Goal: Information Seeking & Learning: Learn about a topic

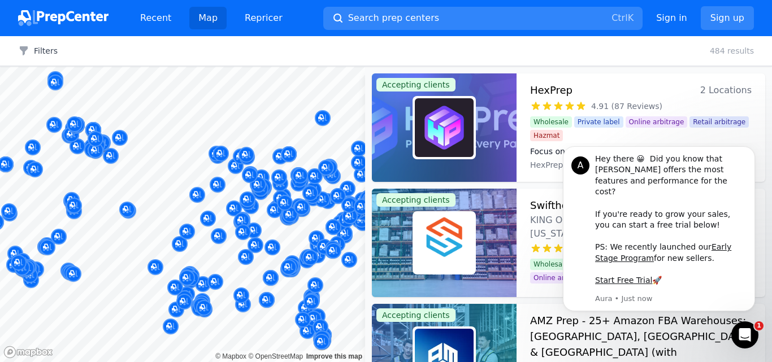
click at [249, 312] on body "Recent Map Repricer Search prep centers Ctrl K Open main menu Sign in Sign up F…" at bounding box center [386, 181] width 772 height 362
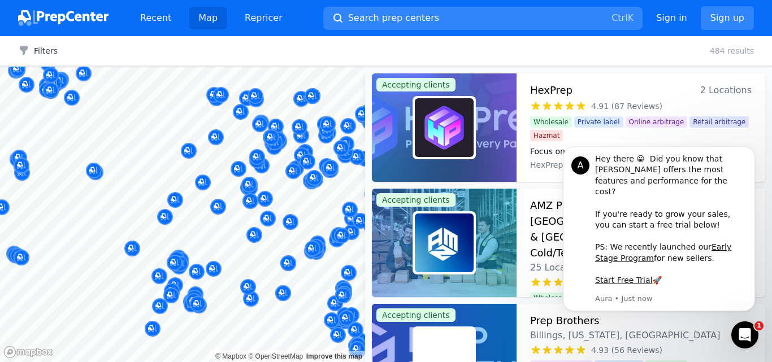
click at [32, 59] on div "Filters Clear all 484 results" at bounding box center [386, 51] width 772 height 30
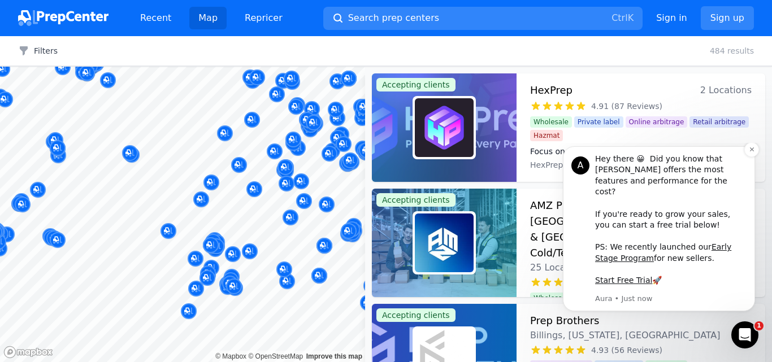
scroll to position [113, 0]
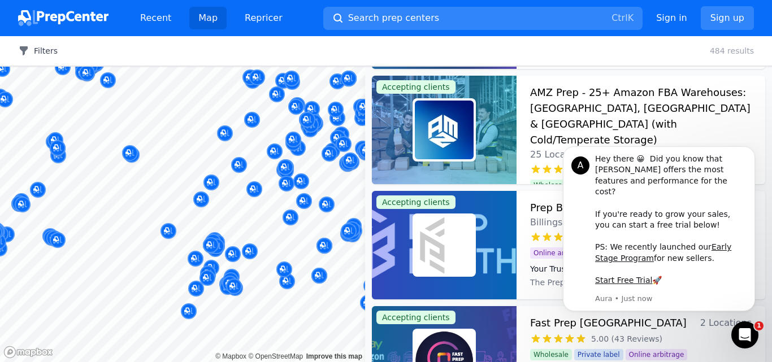
click at [40, 51] on button "Filters" at bounding box center [38, 50] width 40 height 11
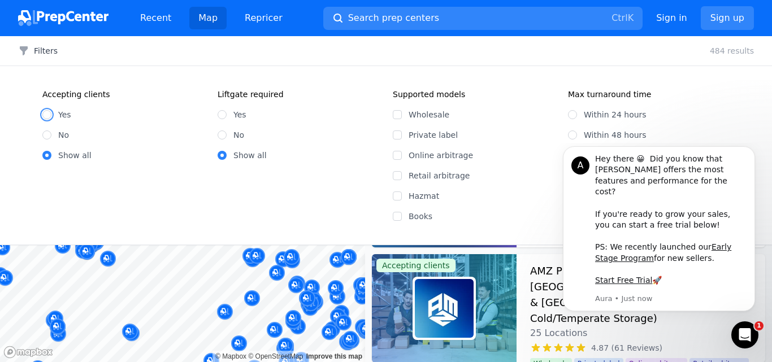
click at [50, 114] on input "Yes" at bounding box center [46, 114] width 9 height 9
radio input "true"
click at [755, 153] on icon "Dismiss notification" at bounding box center [752, 149] width 6 height 6
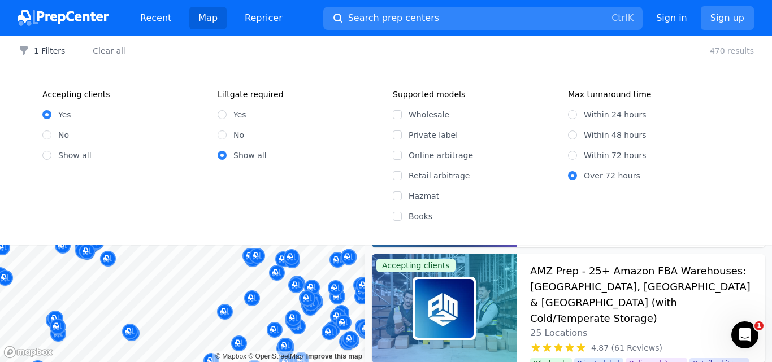
click at [192, 262] on body "Recent Map Repricer Search prep centers Ctrl K Open main menu Sign in Sign up F…" at bounding box center [386, 181] width 772 height 362
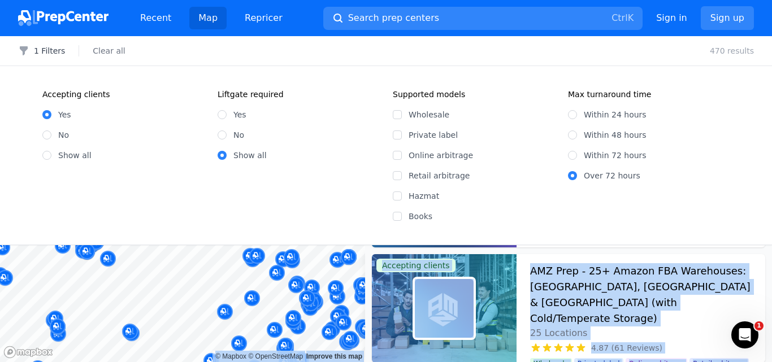
click at [182, 280] on div at bounding box center [187, 282] width 217 height 9
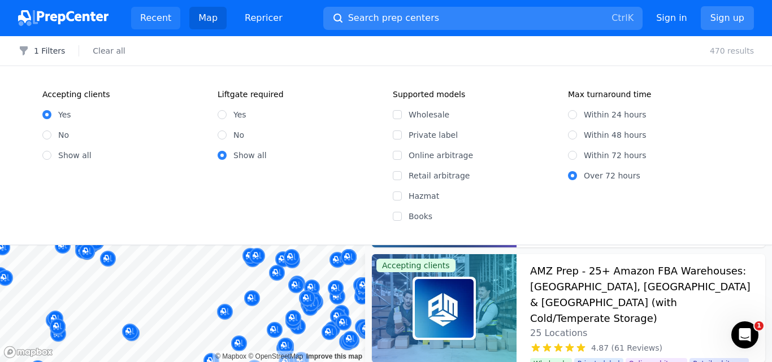
click at [176, 266] on body "Recent Map Repricer Search prep centers Ctrl K Open main menu Sign in Sign up F…" at bounding box center [386, 181] width 772 height 362
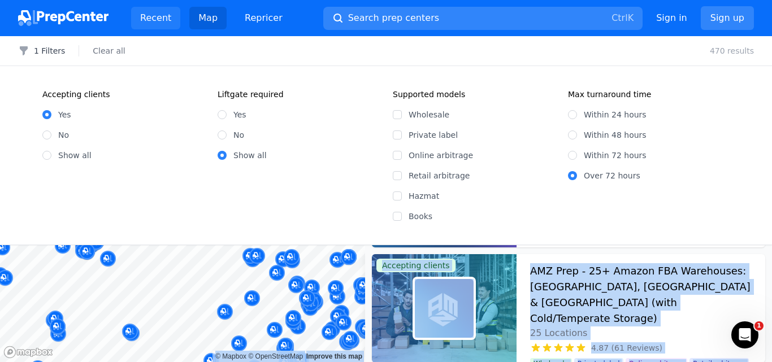
click at [153, 20] on link "Recent" at bounding box center [155, 18] width 49 height 23
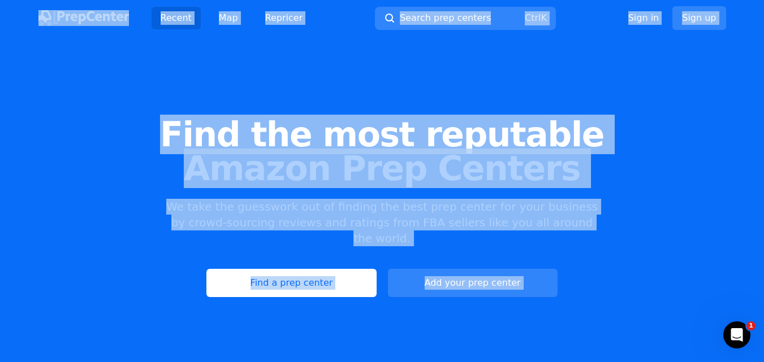
click at [417, 58] on div "Find the most reputable Amazon Prep Centers We take the guesswork out of findin…" at bounding box center [382, 207] width 764 height 306
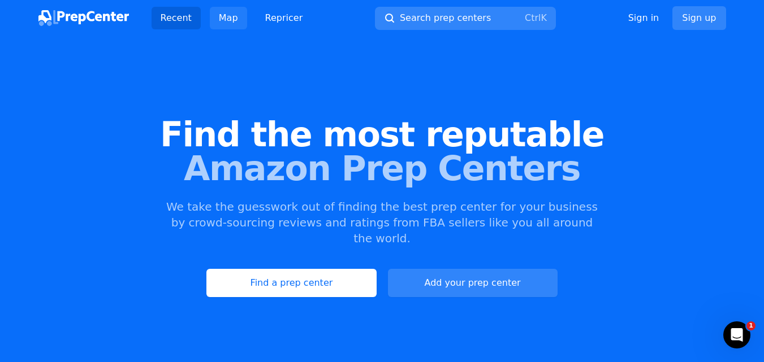
click at [222, 18] on link "Map" at bounding box center [228, 18] width 37 height 23
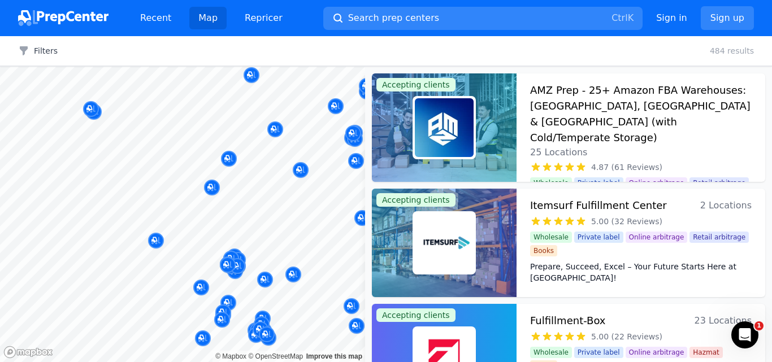
click at [178, 67] on div at bounding box center [182, 67] width 365 height 0
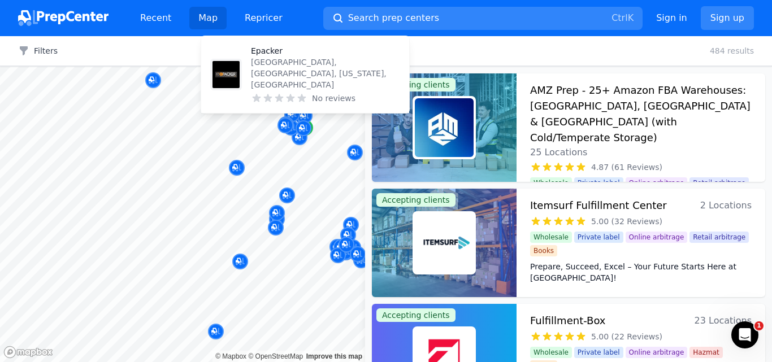
click at [312, 127] on div "Map marker" at bounding box center [305, 128] width 16 height 16
click at [313, 127] on div "Map marker" at bounding box center [305, 128] width 16 height 16
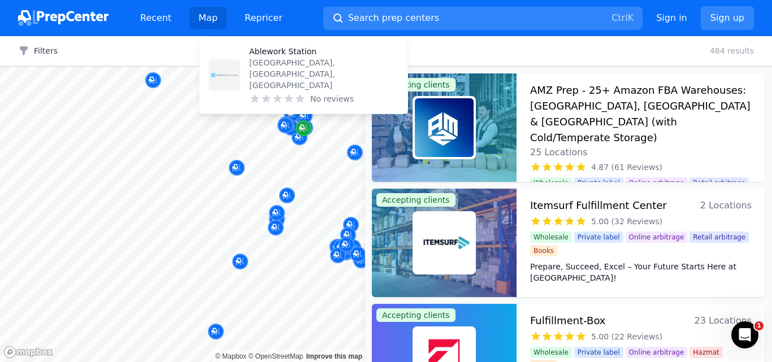
click at [301, 127] on icon "Map marker" at bounding box center [302, 128] width 6 height 6
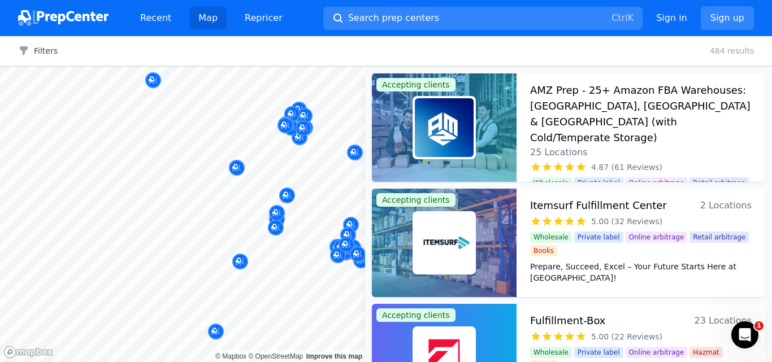
click at [303, 126] on div at bounding box center [299, 124] width 217 height 9
click at [303, 128] on div at bounding box center [299, 124] width 217 height 9
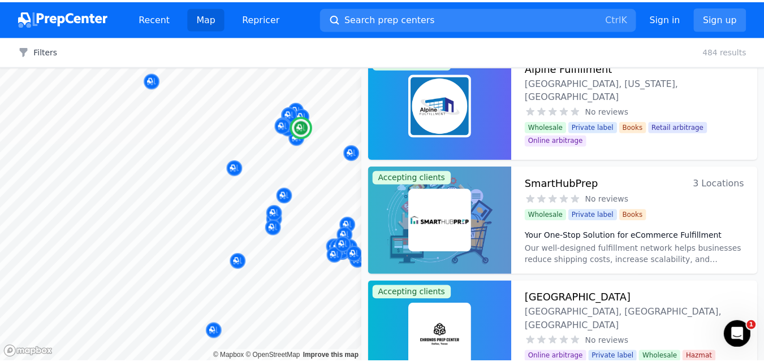
scroll to position [1809, 0]
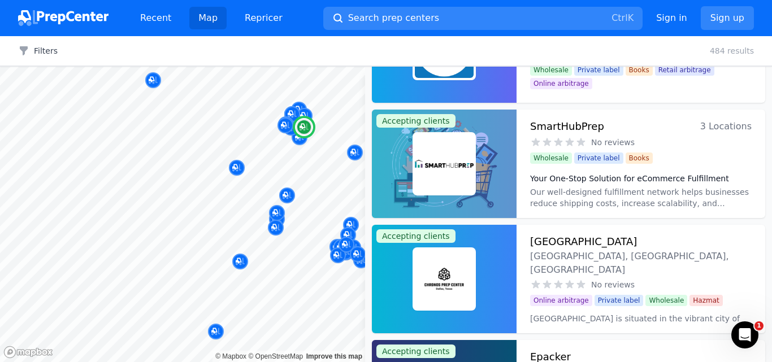
click at [451, 273] on img at bounding box center [444, 279] width 59 height 59
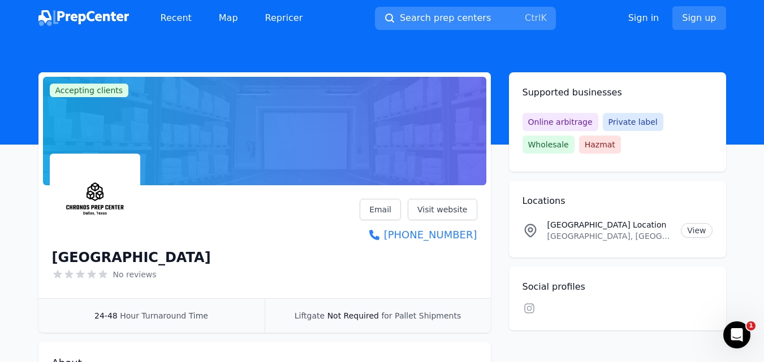
click at [447, 20] on span "Search prep centers" at bounding box center [445, 18] width 91 height 14
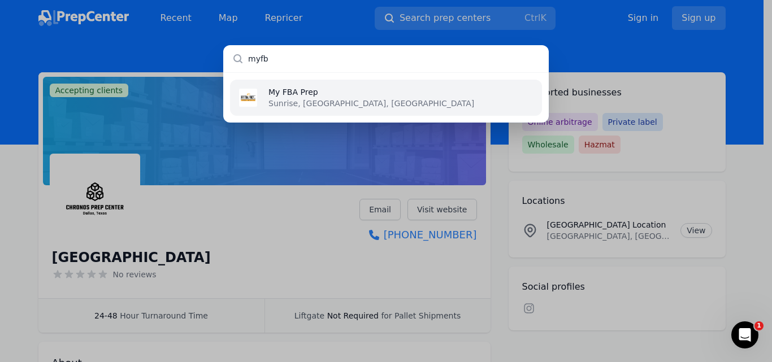
type input "myfb"
click at [315, 102] on p "Sunrise, [GEOGRAPHIC_DATA], [GEOGRAPHIC_DATA]" at bounding box center [372, 103] width 206 height 11
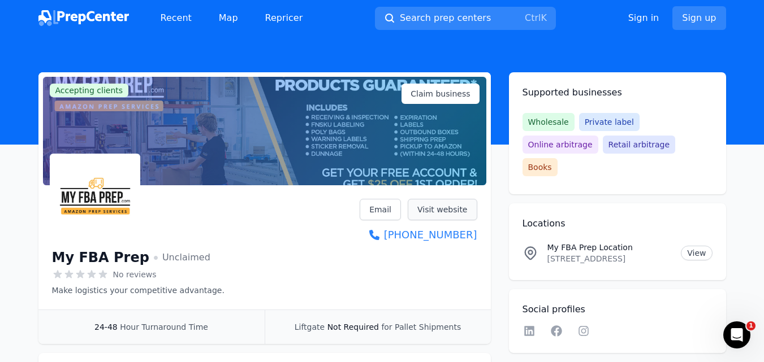
click at [440, 210] on link "Visit website" at bounding box center [443, 209] width 70 height 21
click at [407, 16] on span "Search prep centers" at bounding box center [445, 18] width 91 height 14
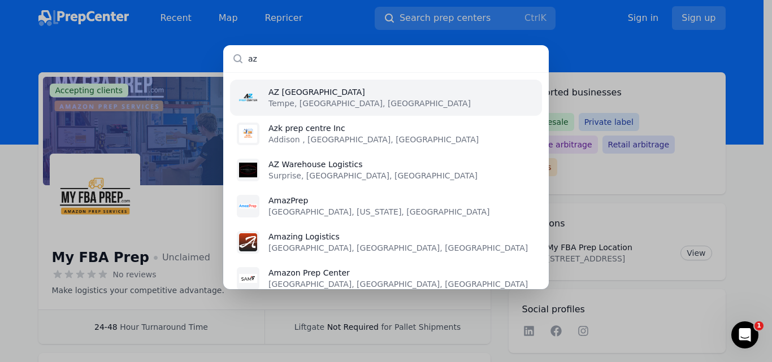
type input "az"
click at [319, 101] on p "Tempe, [GEOGRAPHIC_DATA], [GEOGRAPHIC_DATA]" at bounding box center [370, 103] width 202 height 11
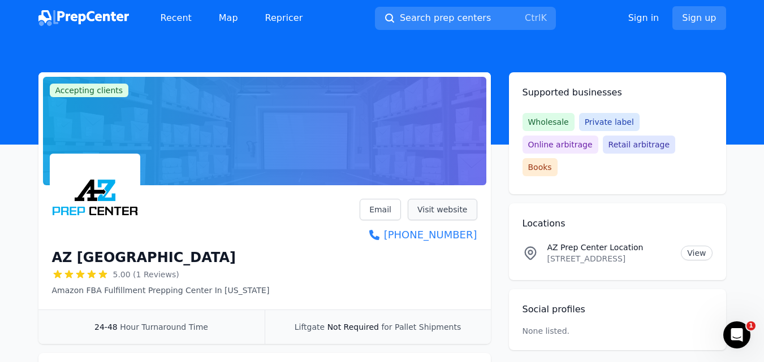
click at [430, 207] on link "Visit website" at bounding box center [443, 209] width 70 height 21
click at [230, 19] on link "Map" at bounding box center [228, 18] width 37 height 23
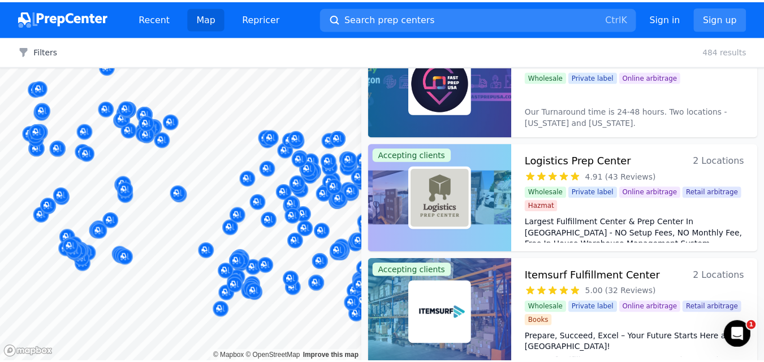
scroll to position [507, 0]
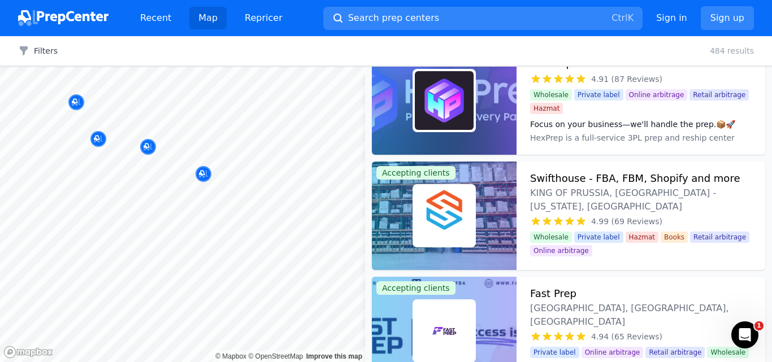
click at [100, 137] on div at bounding box center [148, 134] width 217 height 9
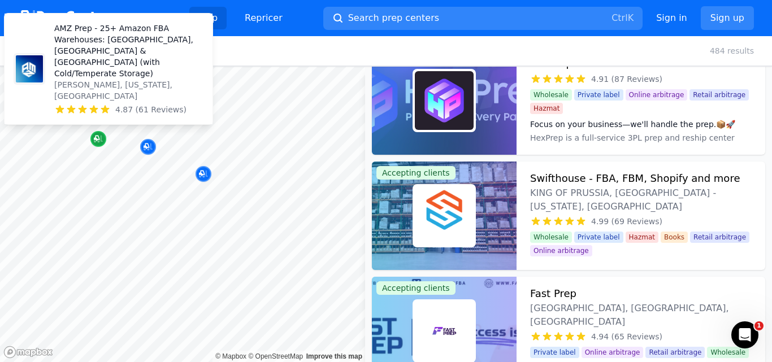
click at [102, 141] on icon "Map marker" at bounding box center [98, 139] width 9 height 7
click at [109, 79] on p "AMZ Prep - 25+ Amazon FBA Warehouses: [GEOGRAPHIC_DATA], [GEOGRAPHIC_DATA] & [G…" at bounding box center [128, 51] width 149 height 57
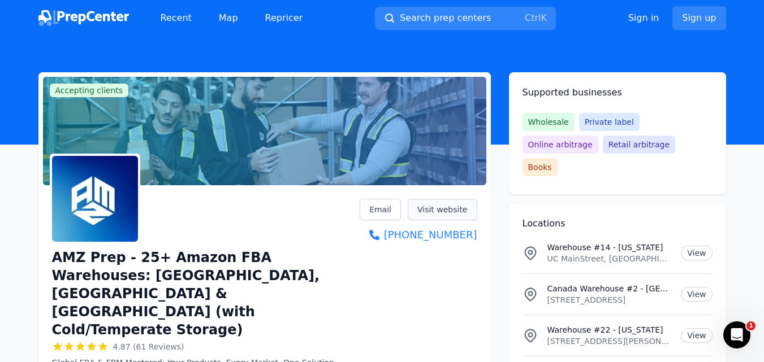
click at [444, 210] on link "Visit website" at bounding box center [443, 209] width 70 height 21
drag, startPoint x: 53, startPoint y: 257, endPoint x: 116, endPoint y: 255, distance: 62.8
click at [116, 255] on h1 "AMZ Prep - 25+ Amazon FBA Warehouses: [GEOGRAPHIC_DATA], [GEOGRAPHIC_DATA] & [G…" at bounding box center [206, 294] width 308 height 90
copy h1 "AMZ Prep"
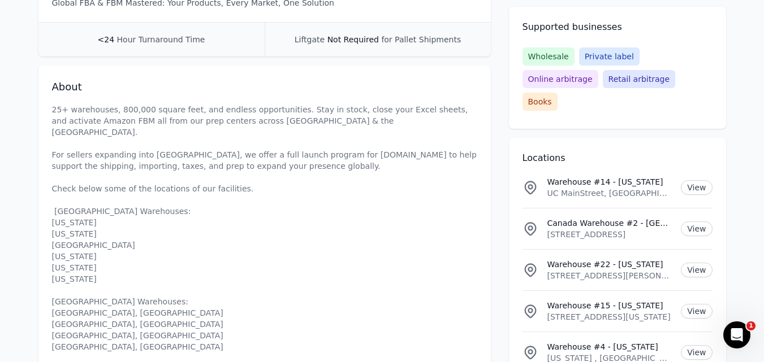
scroll to position [396, 0]
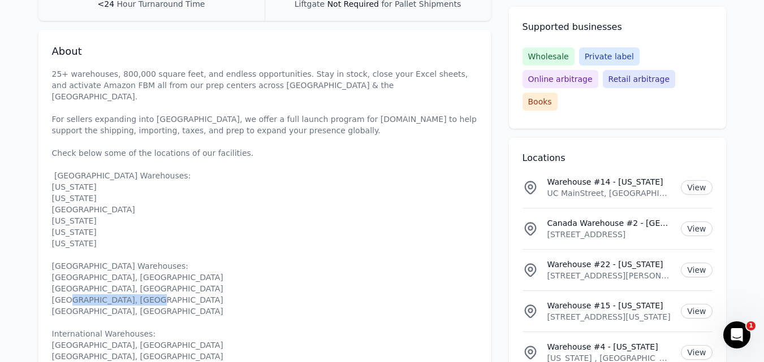
drag, startPoint x: 130, startPoint y: 337, endPoint x: 53, endPoint y: 337, distance: 76.9
click at [53, 337] on p "25+ warehouses, 800,000 square feet, and endless opportunities. Stay in stock, …" at bounding box center [264, 237] width 425 height 339
copy p "https://amzprep.com/"
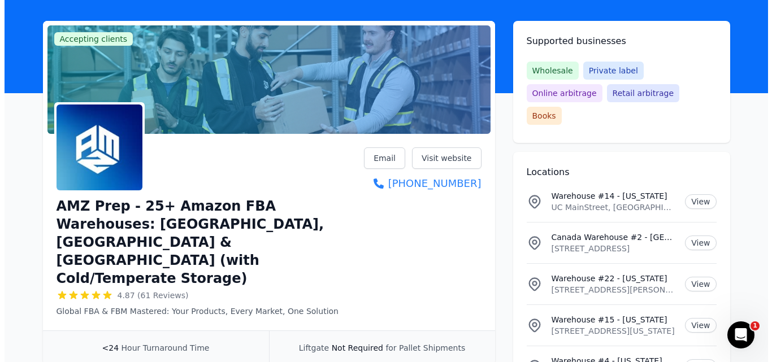
scroll to position [0, 0]
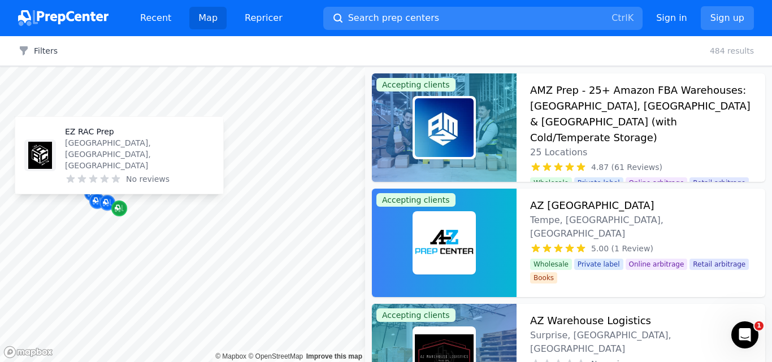
click at [117, 207] on icon "Map marker" at bounding box center [118, 208] width 6 height 6
click at [121, 137] on p "EZ RAC Prep" at bounding box center [139, 131] width 149 height 11
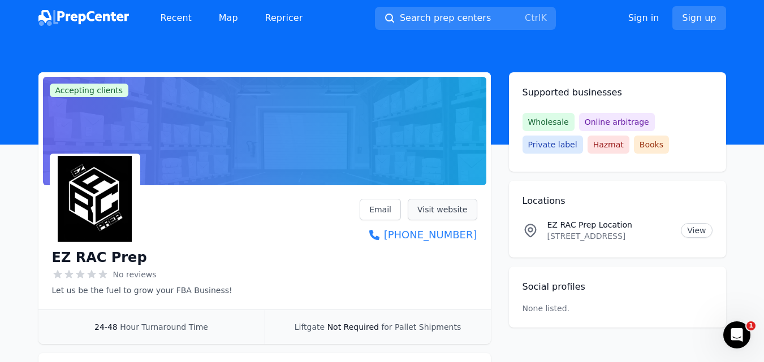
click at [457, 208] on link "Visit website" at bounding box center [443, 209] width 70 height 21
click at [452, 206] on link "Visit website" at bounding box center [443, 209] width 70 height 21
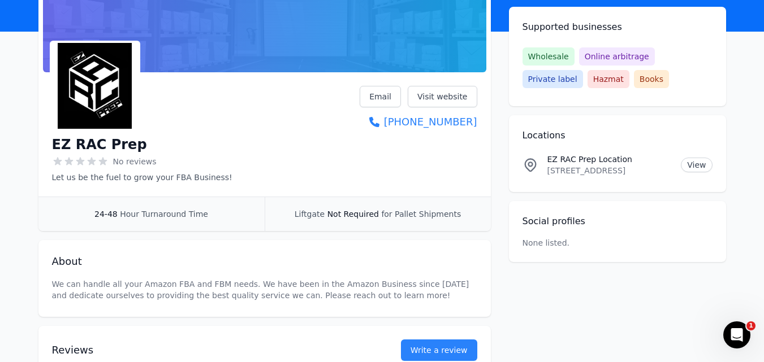
scroll to position [107, 0]
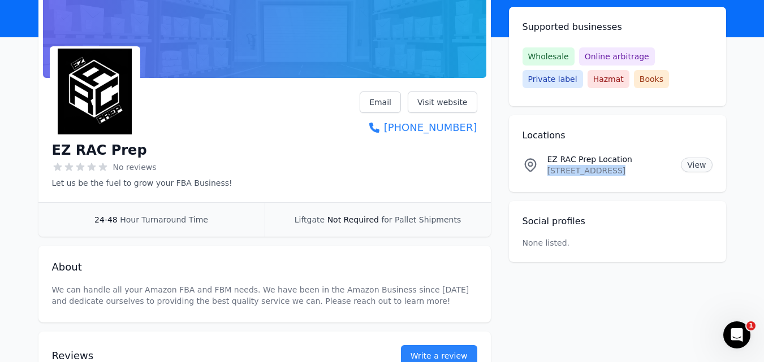
drag, startPoint x: 547, startPoint y: 169, endPoint x: 690, endPoint y: 165, distance: 143.1
click at [690, 165] on div "EZ RAC Prep Location [STREET_ADDRESS] View" at bounding box center [617, 165] width 190 height 23
click at [704, 165] on link "View" at bounding box center [696, 165] width 31 height 15
copy p "[STREET_ADDRESS]"
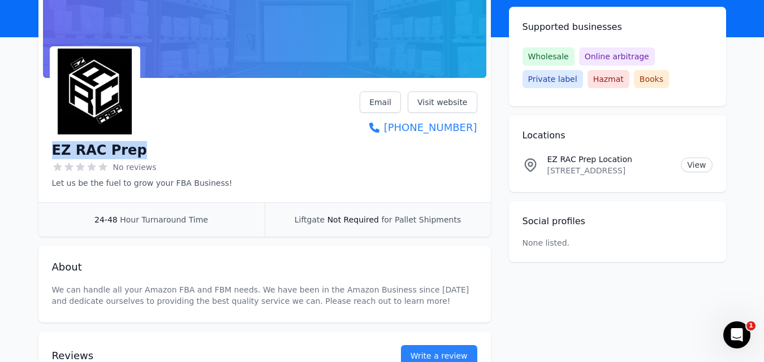
drag, startPoint x: 131, startPoint y: 149, endPoint x: 50, endPoint y: 148, distance: 81.4
click at [50, 148] on div "EZ RAC Prep No reviews Let us be the fuel to grow your FBA Business! Email Visi…" at bounding box center [264, 143] width 452 height 120
copy h1 "EZ RAC Prep"
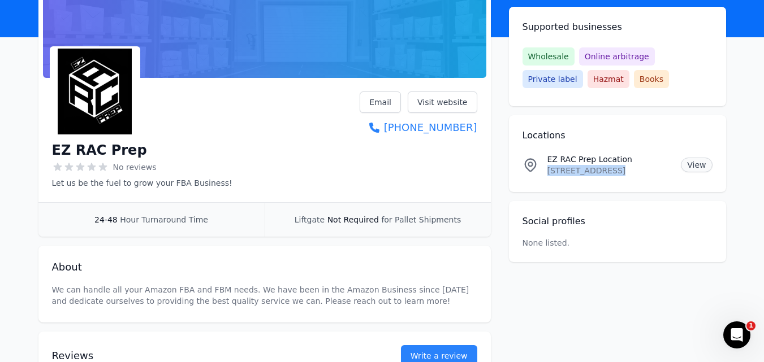
drag, startPoint x: 548, startPoint y: 170, endPoint x: 687, endPoint y: 169, distance: 139.1
click at [687, 169] on div "EZ RAC Prep Location [STREET_ADDRESS] View" at bounding box center [617, 165] width 190 height 23
copy p "[STREET_ADDRESS]"
drag, startPoint x: 461, startPoint y: 129, endPoint x: 411, endPoint y: 166, distance: 62.3
click at [411, 166] on div "EZ RAC Prep No reviews Let us be the fuel to grow your FBA Business! Email Visi…" at bounding box center [264, 140] width 425 height 97
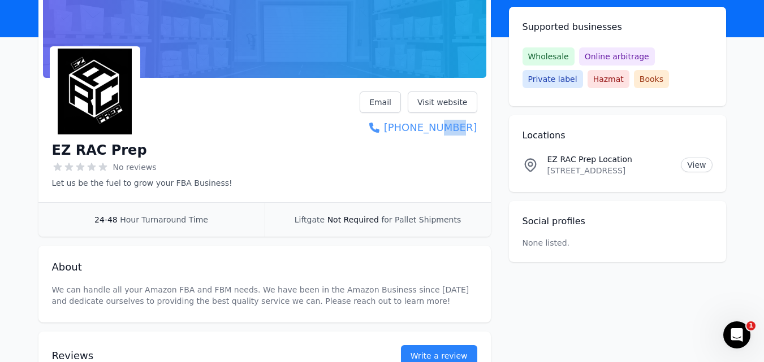
drag, startPoint x: 465, startPoint y: 153, endPoint x: 449, endPoint y: 130, distance: 27.6
click at [449, 130] on div "EZ RAC Prep No reviews Let us be the fuel to grow your FBA Business! Email Visi…" at bounding box center [264, 140] width 425 height 97
click at [477, 130] on div "EZ RAC Prep No reviews Let us be the fuel to grow your FBA Business! Email Visi…" at bounding box center [264, 143] width 452 height 120
drag, startPoint x: 478, startPoint y: 138, endPoint x: 407, endPoint y: 128, distance: 72.4
click at [407, 128] on div "EZ RAC Prep No reviews Let us be the fuel to grow your FBA Business! Email Visi…" at bounding box center [264, 143] width 452 height 120
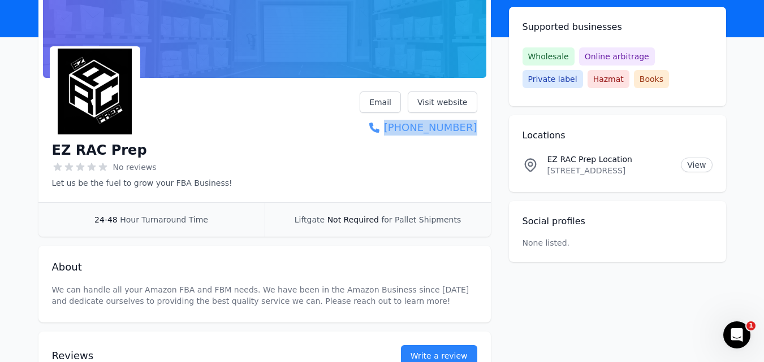
copy link "[PHONE_NUMBER]"
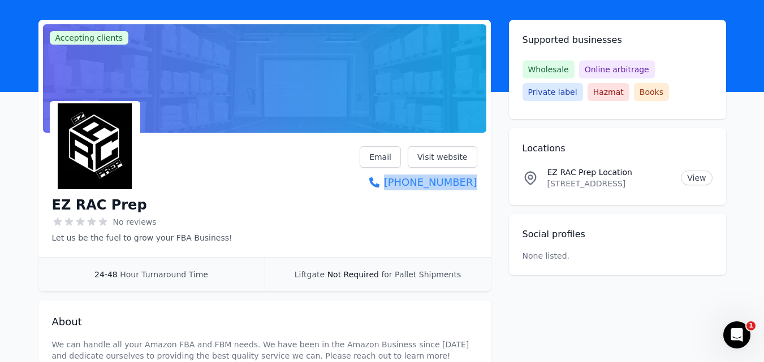
scroll to position [51, 0]
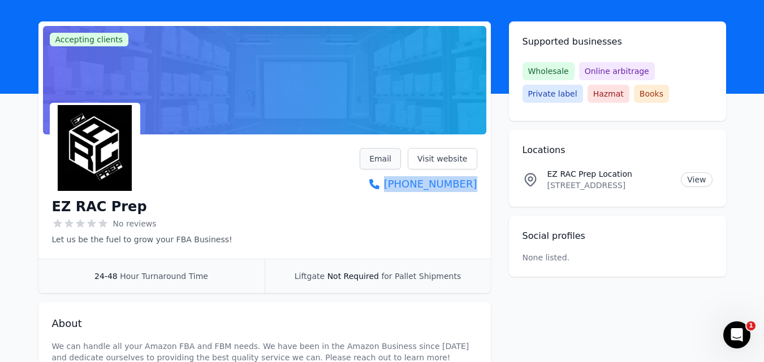
click at [379, 158] on link "Email" at bounding box center [380, 158] width 41 height 21
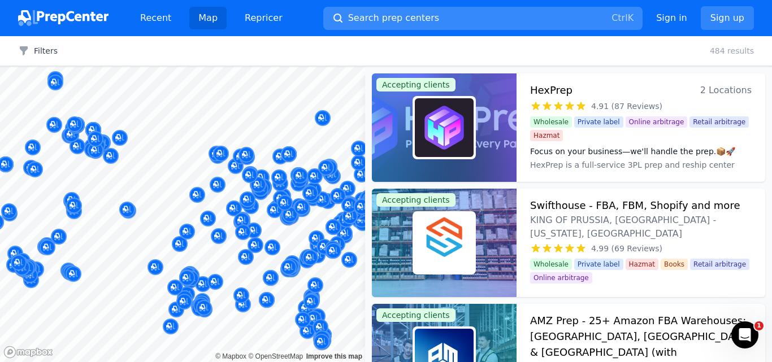
click at [365, 16] on span "Search prep centers" at bounding box center [393, 18] width 91 height 14
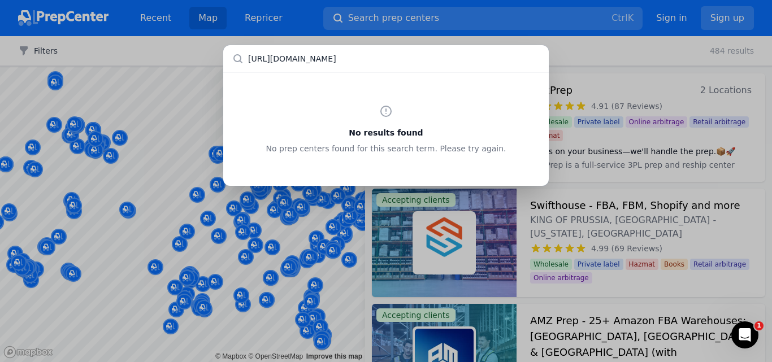
drag, startPoint x: 292, startPoint y: 58, endPoint x: 177, endPoint y: 64, distance: 115.5
click at [177, 64] on div "[URL][DOMAIN_NAME] No results found No prep centers found for this search term.…" at bounding box center [386, 181] width 772 height 362
click at [258, 62] on input "[DOMAIN_NAME]" at bounding box center [386, 58] width 326 height 27
drag, startPoint x: 293, startPoint y: 60, endPoint x: 418, endPoint y: 72, distance: 126.1
click at [418, 72] on input "fba [DOMAIN_NAME]" at bounding box center [386, 58] width 326 height 27
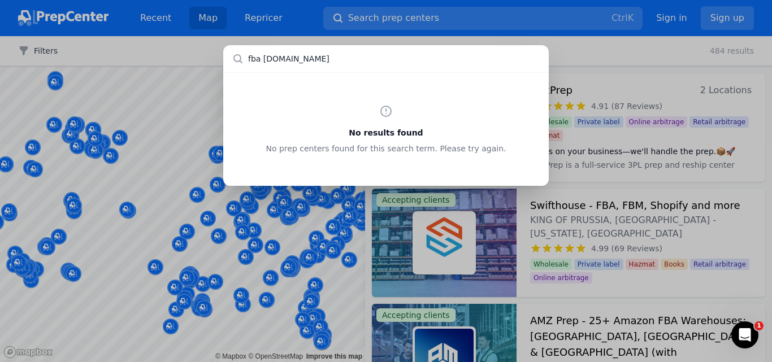
type input "fba flexprep"
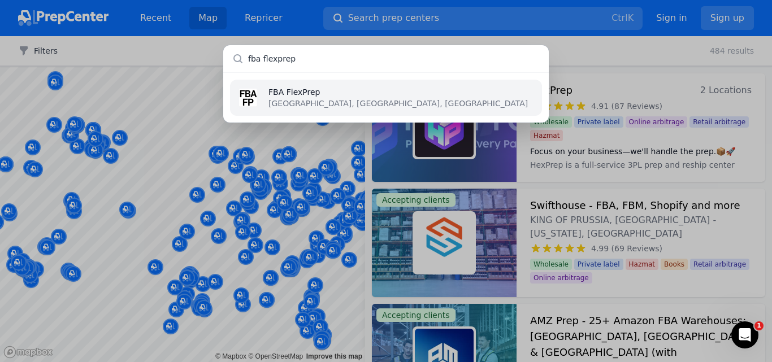
click at [307, 100] on p "[GEOGRAPHIC_DATA], [GEOGRAPHIC_DATA], [GEOGRAPHIC_DATA]" at bounding box center [399, 103] width 260 height 11
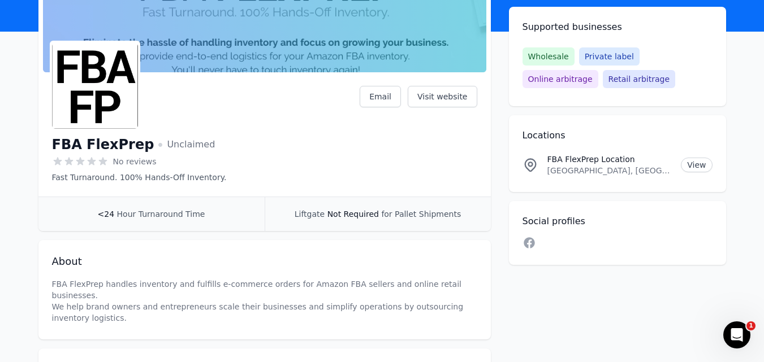
scroll to position [170, 0]
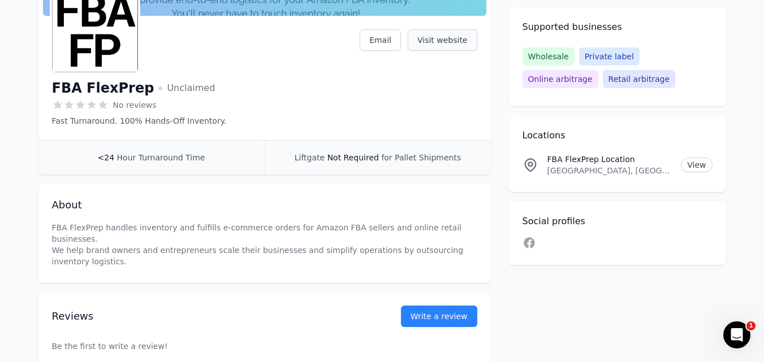
click at [460, 37] on link "Visit website" at bounding box center [443, 39] width 70 height 21
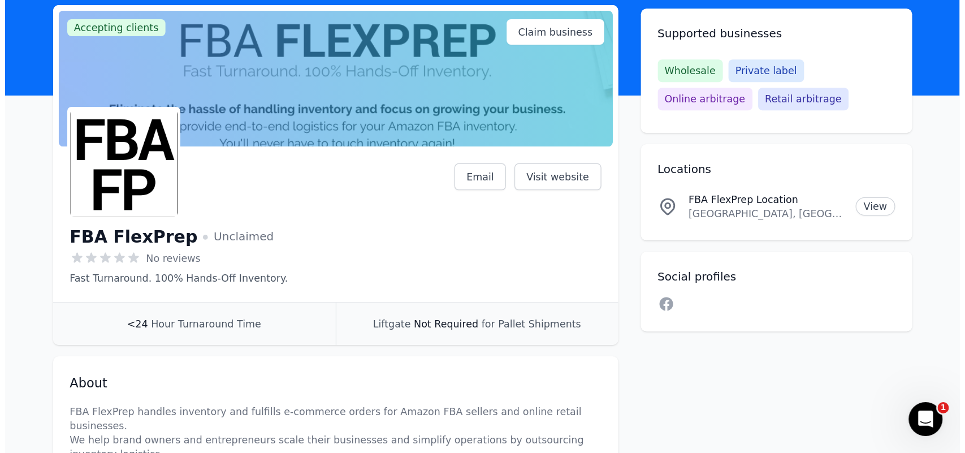
scroll to position [0, 0]
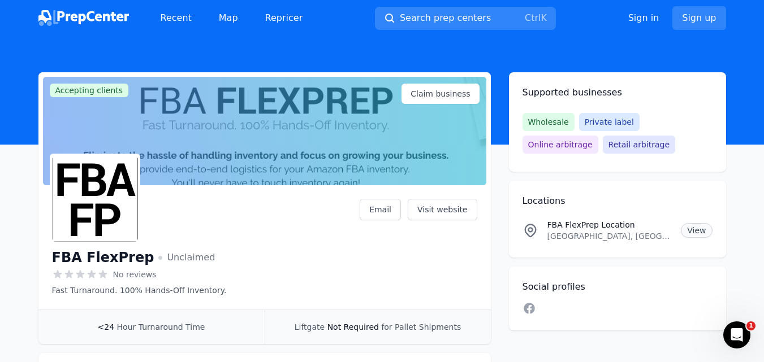
click at [699, 235] on link "View" at bounding box center [696, 230] width 31 height 15
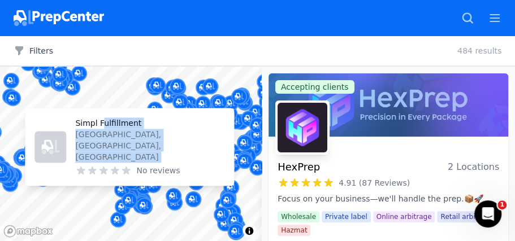
drag, startPoint x: 102, startPoint y: 190, endPoint x: 100, endPoint y: 145, distance: 44.7
click at [100, 145] on div "Simpl Fulfillment [GEOGRAPHIC_DATA], [GEOGRAPHIC_DATA], [GEOGRAPHIC_DATA] No re…" at bounding box center [129, 148] width 217 height 88
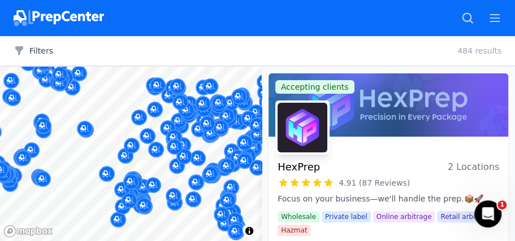
drag, startPoint x: 120, startPoint y: 118, endPoint x: 171, endPoint y: 192, distance: 89.9
click at [141, 59] on body "Recent Map Repricer Search prep centers Ctrl K Open main menu Sign in Sign up F…" at bounding box center [257, 120] width 515 height 241
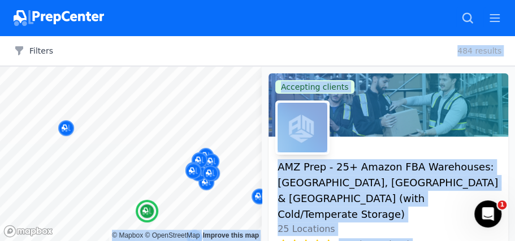
click at [0, 0] on div "Sign in Sign up" at bounding box center [0, 0] width 0 height 0
